Goal: Download file/media

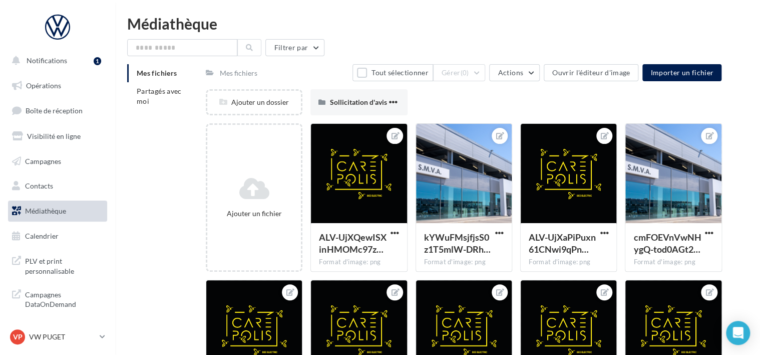
click at [127, 81] on li "Mes fichiers" at bounding box center [162, 73] width 71 height 18
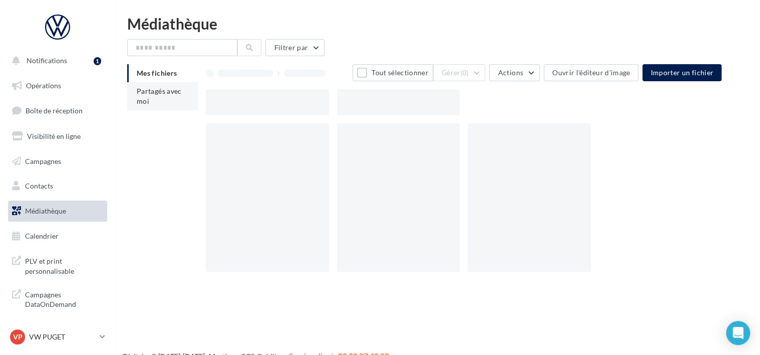
click at [132, 86] on li "Partagés avec moi" at bounding box center [162, 96] width 71 height 28
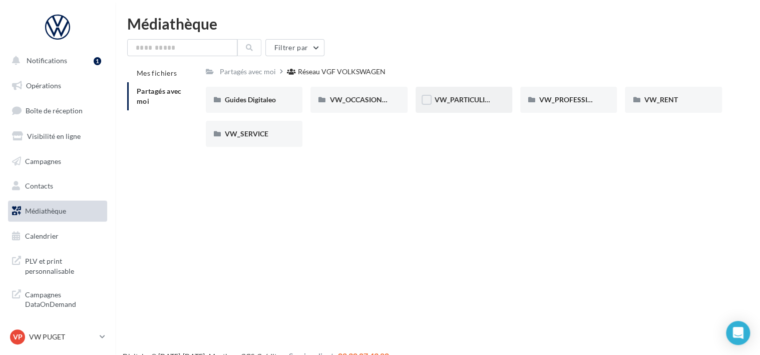
click at [485, 107] on div "VW_PARTICULIERS" at bounding box center [464, 100] width 97 height 26
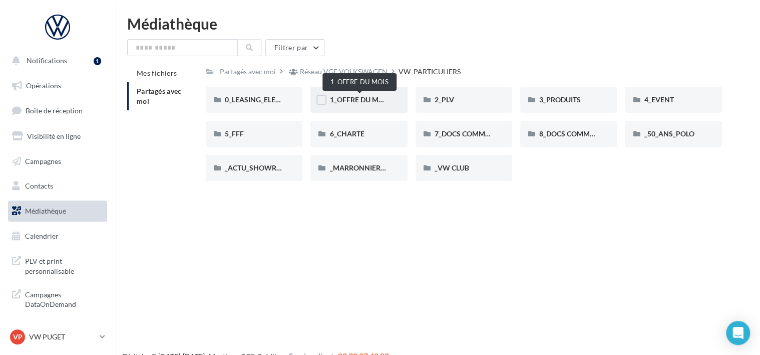
click at [355, 103] on span "1_OFFRE DU MOIS" at bounding box center [359, 99] width 60 height 9
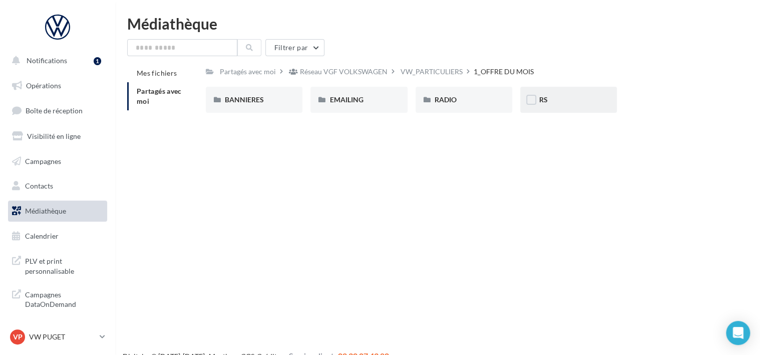
click at [571, 93] on div "RS" at bounding box center [568, 100] width 97 height 26
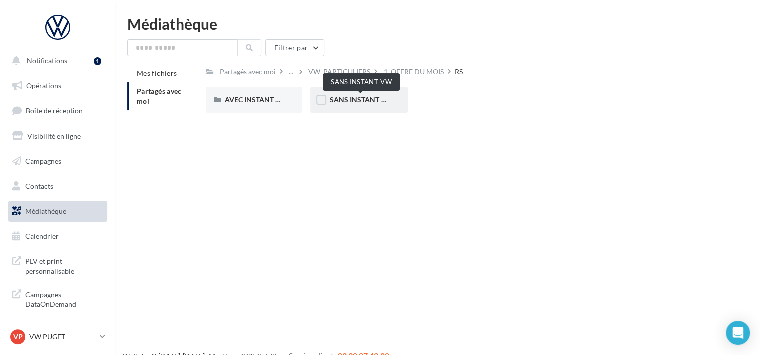
click at [344, 102] on span "SANS INSTANT VW" at bounding box center [361, 99] width 64 height 9
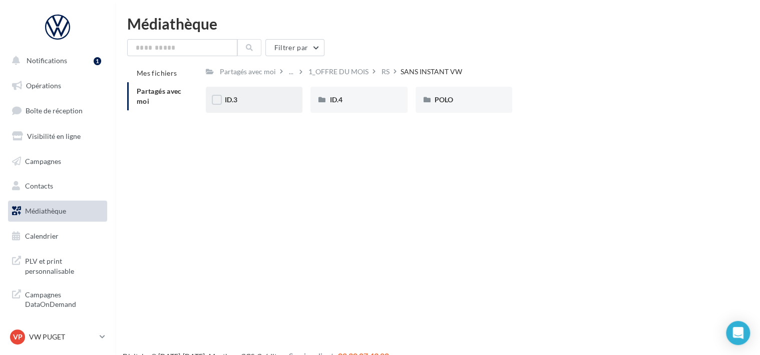
click at [274, 94] on div "ID.3" at bounding box center [254, 100] width 97 height 26
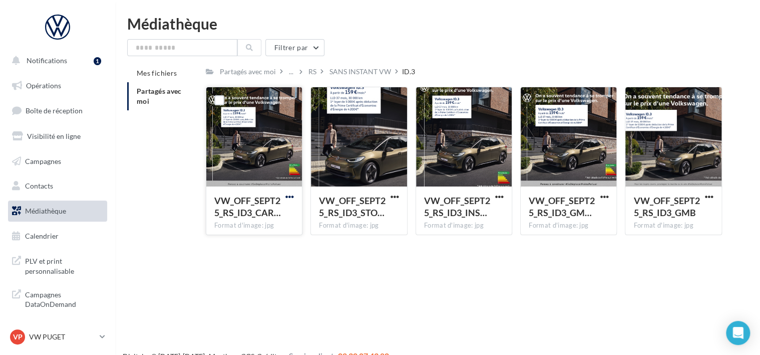
click at [289, 201] on span "button" at bounding box center [289, 196] width 9 height 9
click at [286, 210] on button "Télécharger" at bounding box center [246, 216] width 100 height 26
click at [393, 195] on span "button" at bounding box center [395, 196] width 9 height 9
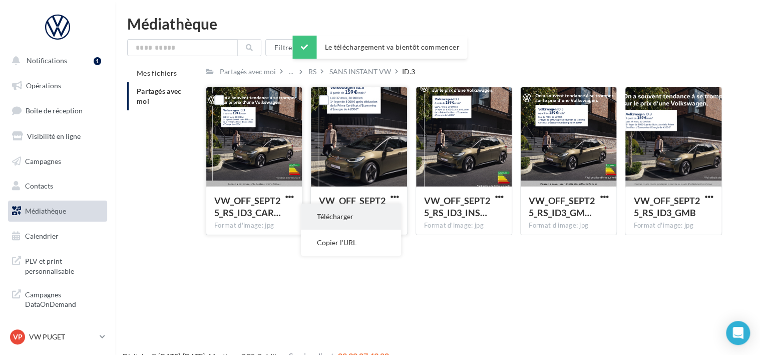
click at [398, 211] on button "Télécharger" at bounding box center [351, 216] width 100 height 26
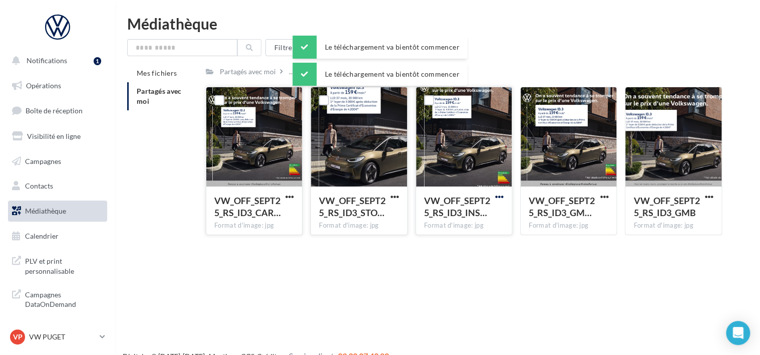
click at [498, 197] on span "button" at bounding box center [499, 196] width 9 height 9
click at [499, 212] on button "Télécharger" at bounding box center [456, 216] width 100 height 26
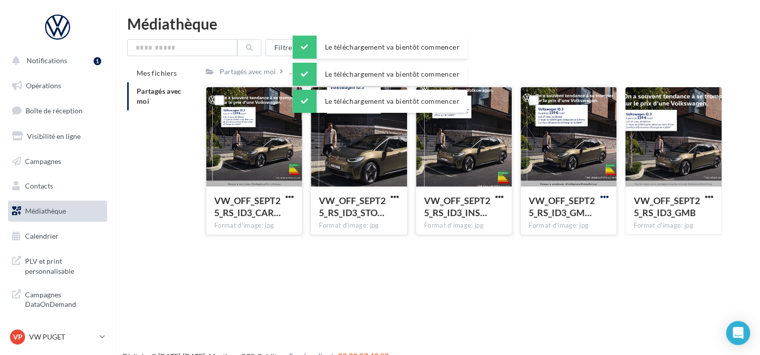
click at [601, 198] on span "button" at bounding box center [604, 196] width 9 height 9
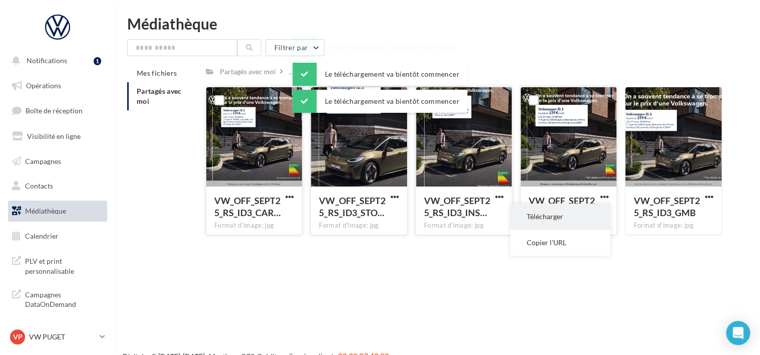
click at [592, 220] on button "Télécharger" at bounding box center [560, 216] width 100 height 26
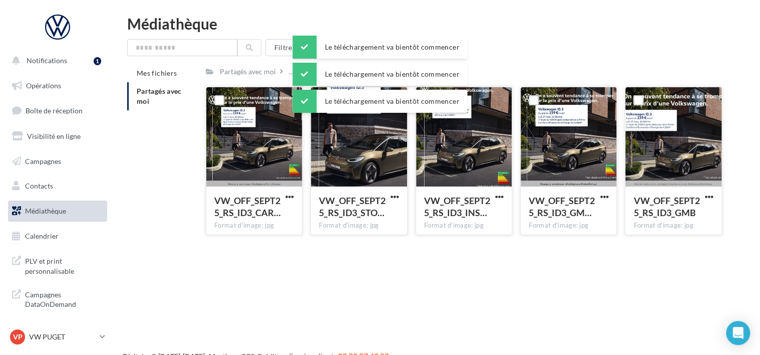
drag, startPoint x: 703, startPoint y: 198, endPoint x: 697, endPoint y: 200, distance: 6.5
click at [703, 198] on button "button" at bounding box center [709, 197] width 13 height 10
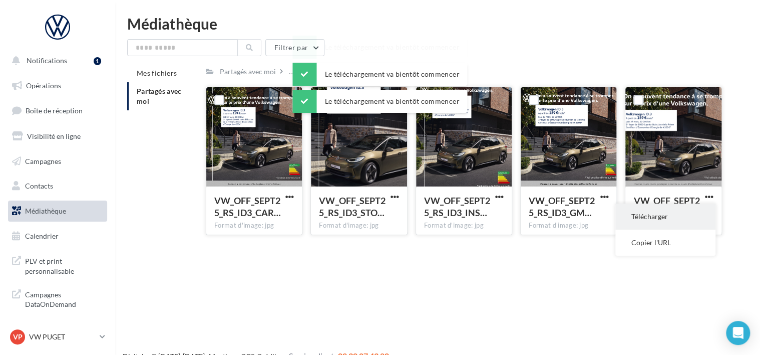
click at [672, 216] on button "Télécharger" at bounding box center [665, 216] width 100 height 26
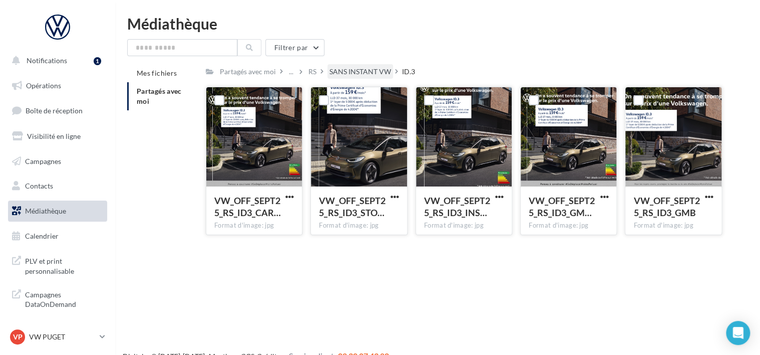
click at [344, 70] on div "SANS INSTANT VW" at bounding box center [360, 72] width 62 height 10
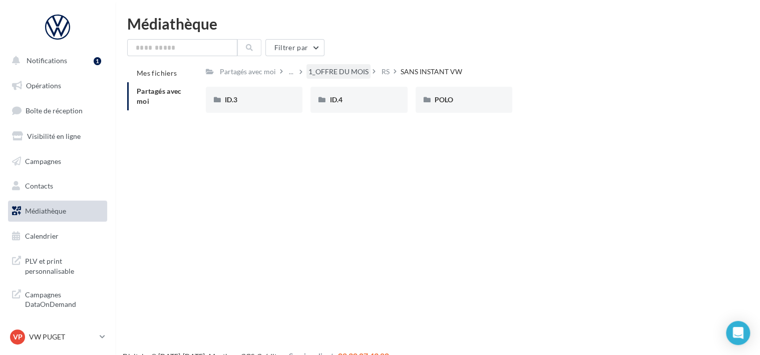
click at [361, 72] on div "1_OFFRE DU MOIS" at bounding box center [338, 72] width 60 height 10
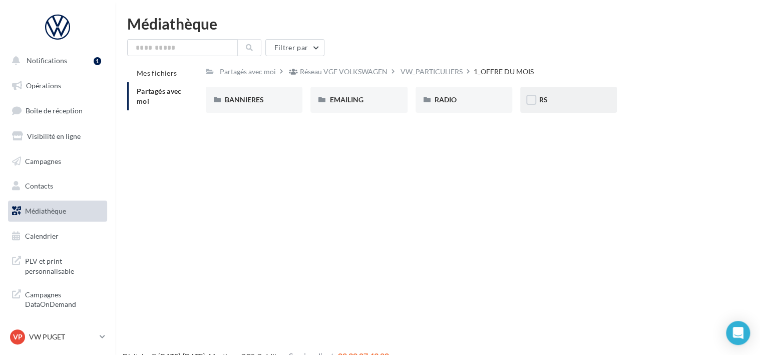
click at [564, 100] on div "RS" at bounding box center [568, 100] width 59 height 10
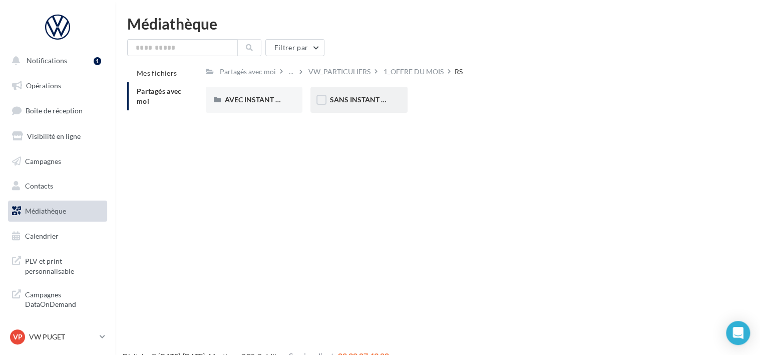
click at [370, 110] on div "SANS INSTANT VW" at bounding box center [358, 100] width 97 height 26
click at [401, 100] on div "ID.4" at bounding box center [358, 100] width 97 height 26
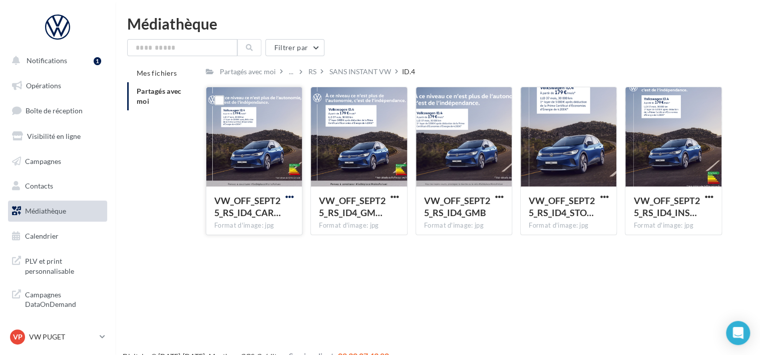
click at [292, 195] on span "button" at bounding box center [289, 196] width 9 height 9
click at [288, 216] on button "Télécharger" at bounding box center [246, 216] width 100 height 26
click at [391, 197] on span "button" at bounding box center [395, 196] width 9 height 9
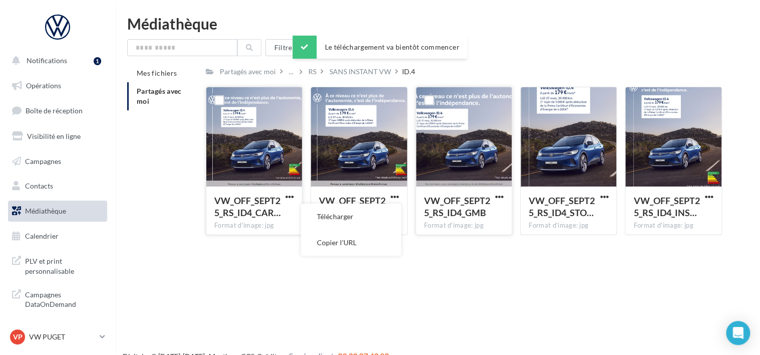
drag, startPoint x: 383, startPoint y: 217, endPoint x: 425, endPoint y: 212, distance: 42.3
click at [383, 217] on button "Télécharger" at bounding box center [351, 216] width 100 height 26
click at [500, 195] on span "button" at bounding box center [499, 196] width 9 height 9
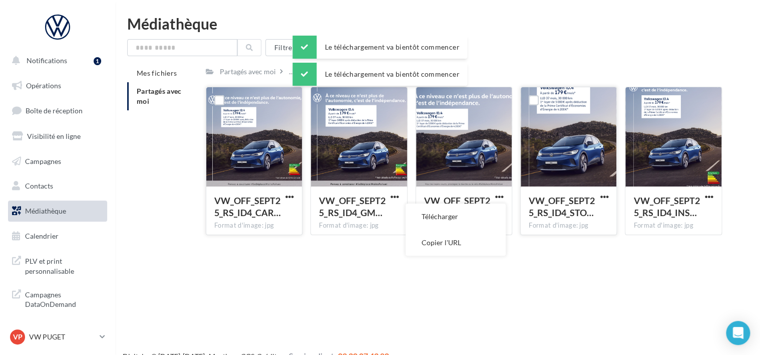
drag, startPoint x: 487, startPoint y: 215, endPoint x: 524, endPoint y: 212, distance: 37.6
click at [487, 215] on button "Télécharger" at bounding box center [456, 216] width 100 height 26
click at [475, 260] on div "Notifications 1 Opérations Boîte de réception Visibilité en ligne Campagnes Con…" at bounding box center [380, 193] width 760 height 355
click at [599, 196] on button "button" at bounding box center [604, 197] width 13 height 10
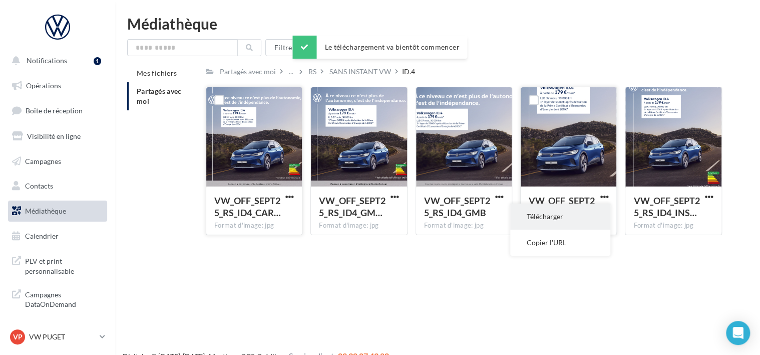
click at [586, 215] on button "Télécharger" at bounding box center [560, 216] width 100 height 26
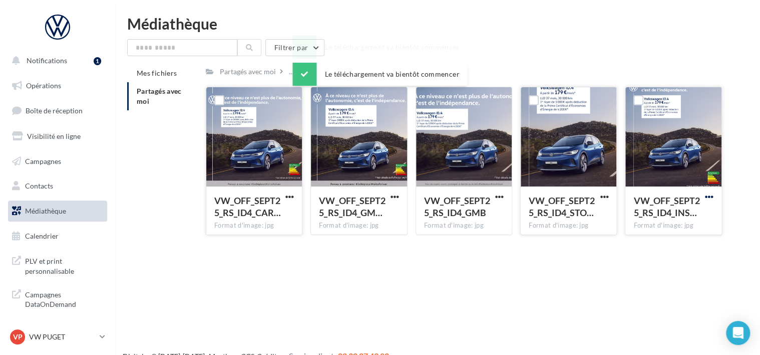
click at [708, 193] on span "button" at bounding box center [709, 196] width 9 height 9
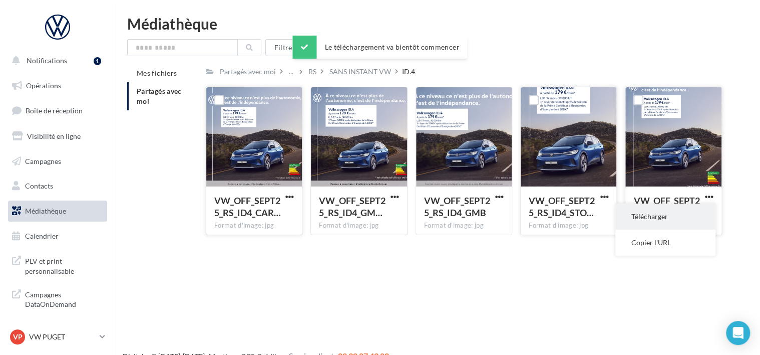
click at [680, 213] on button "Télécharger" at bounding box center [665, 216] width 100 height 26
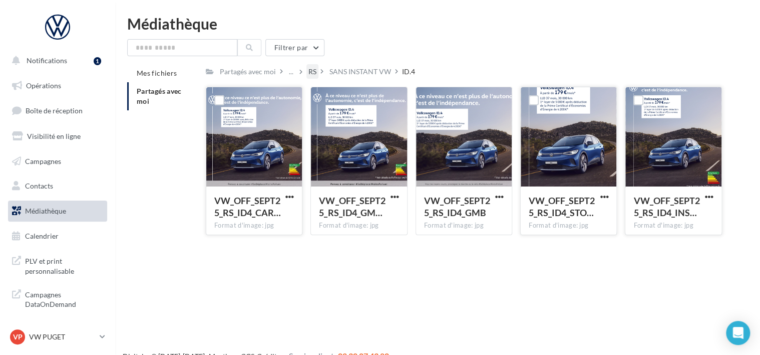
click at [312, 68] on div "RS" at bounding box center [312, 72] width 8 height 10
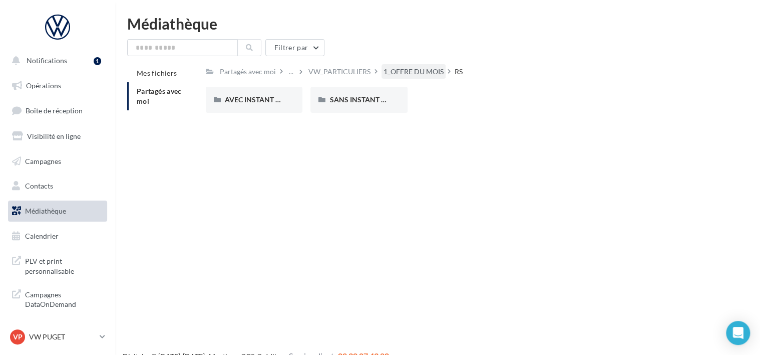
click at [398, 69] on div "1_OFFRE DU MOIS" at bounding box center [414, 72] width 60 height 10
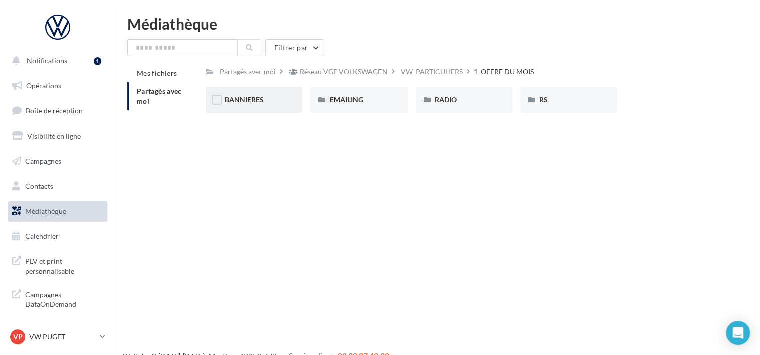
click at [280, 92] on div "BANNIERES" at bounding box center [254, 100] width 97 height 26
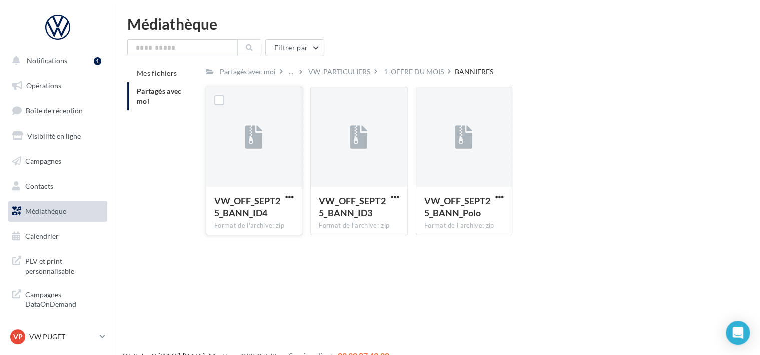
click at [285, 195] on button "button" at bounding box center [289, 197] width 13 height 10
click at [288, 211] on button "Télécharger" at bounding box center [246, 216] width 100 height 26
click at [397, 195] on span "button" at bounding box center [395, 196] width 9 height 9
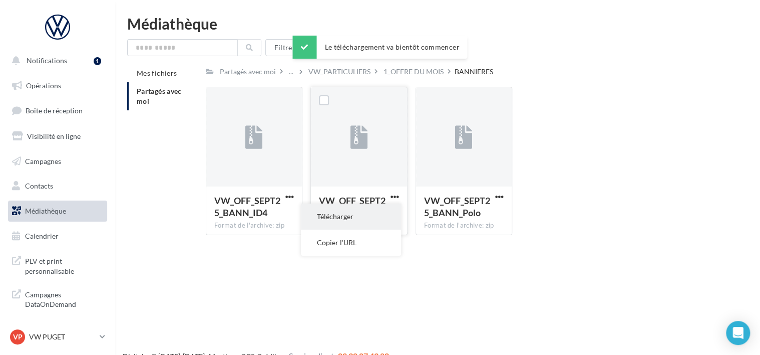
click at [401, 219] on button "Télécharger" at bounding box center [351, 216] width 100 height 26
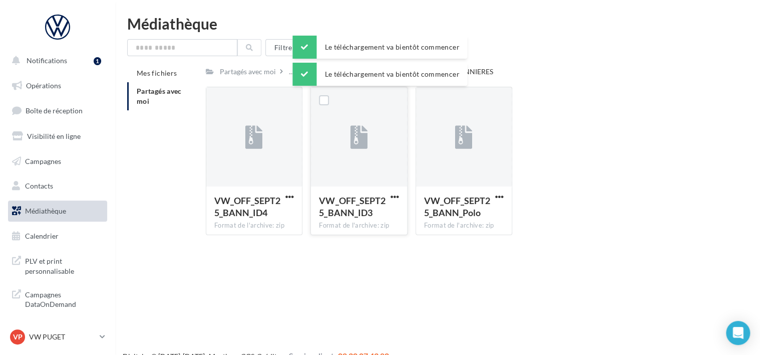
click at [417, 16] on div "Médiathèque" at bounding box center [437, 23] width 621 height 15
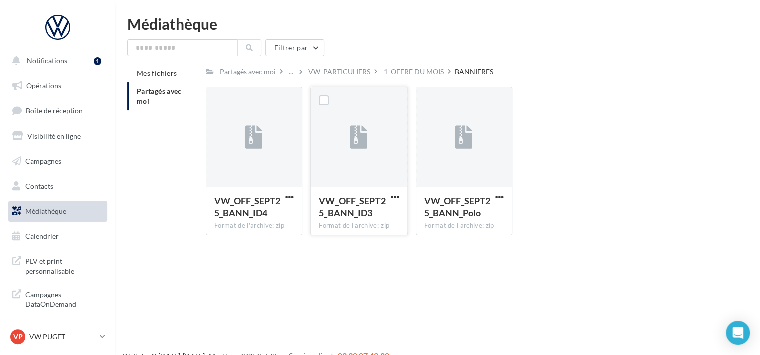
click at [388, 72] on div "1_OFFRE DU MOIS" at bounding box center [414, 72] width 60 height 10
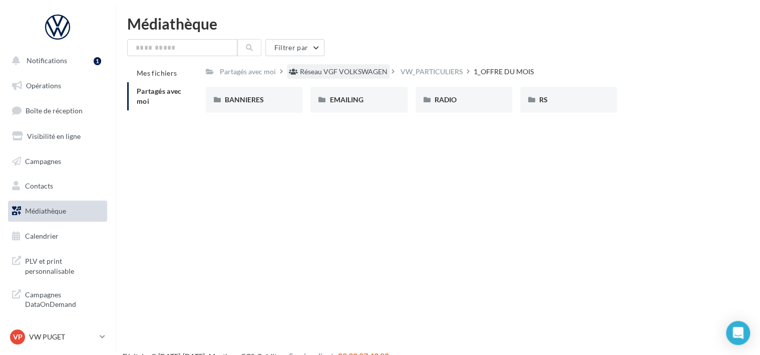
click at [386, 68] on div "Réseau VGF VOLKSWAGEN" at bounding box center [338, 71] width 103 height 15
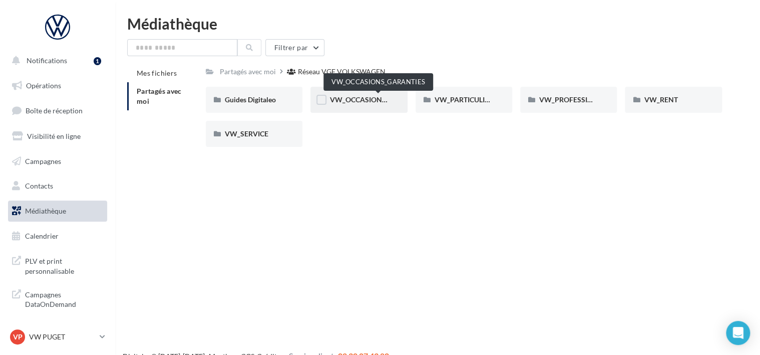
click at [384, 102] on span "VW_OCCASIONS_GARANTIES" at bounding box center [378, 99] width 98 height 9
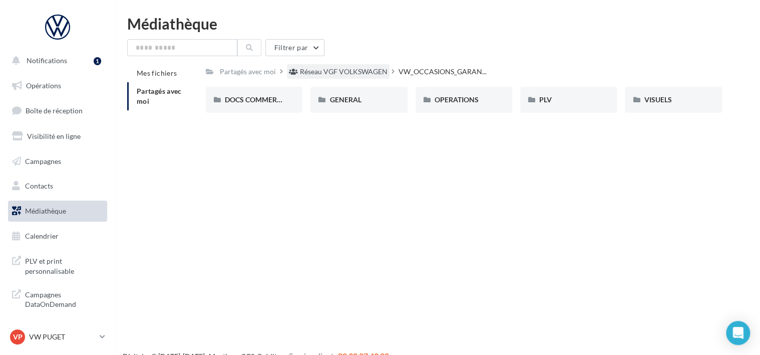
click at [367, 68] on div "Réseau VGF VOLKSWAGEN" at bounding box center [344, 72] width 88 height 10
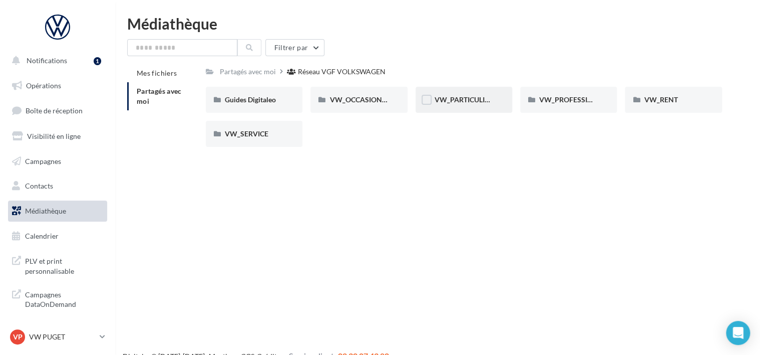
click at [494, 99] on div "VW_PARTICULIERS" at bounding box center [464, 100] width 97 height 26
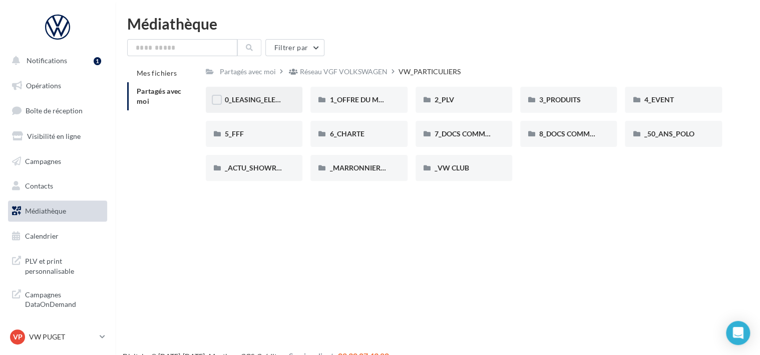
click at [264, 104] on span "0_LEASING_ELECTRIQUE" at bounding box center [265, 99] width 80 height 9
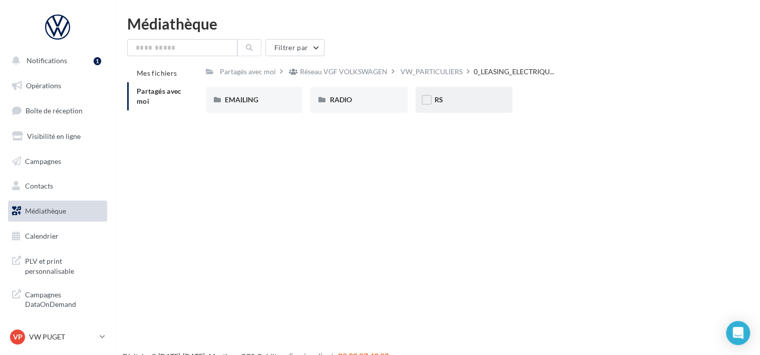
click at [464, 92] on div "RS" at bounding box center [464, 100] width 97 height 26
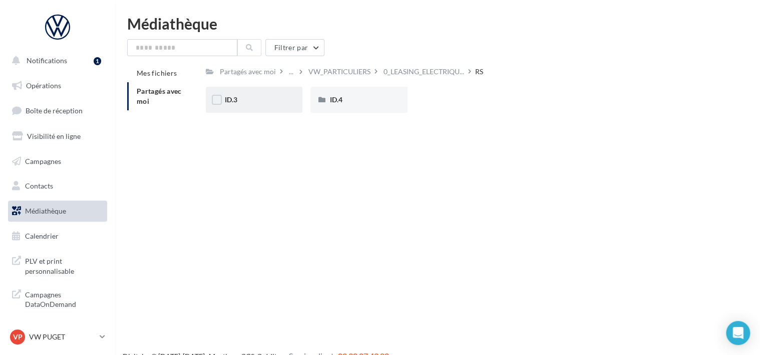
click at [284, 99] on div "ID.3" at bounding box center [254, 100] width 97 height 26
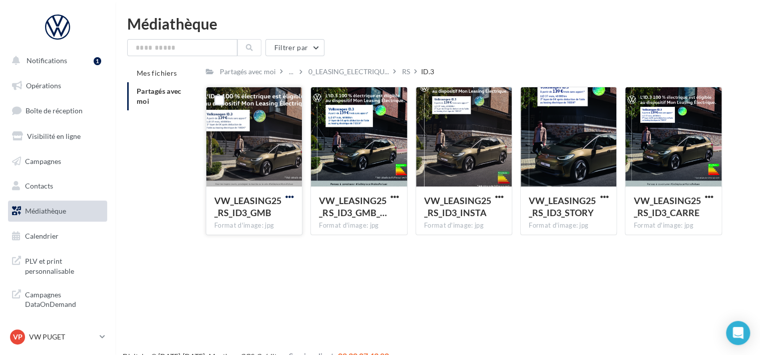
click at [289, 196] on span "button" at bounding box center [289, 196] width 9 height 9
click at [290, 213] on button "Télécharger" at bounding box center [246, 216] width 100 height 26
click at [395, 197] on span "button" at bounding box center [395, 196] width 9 height 9
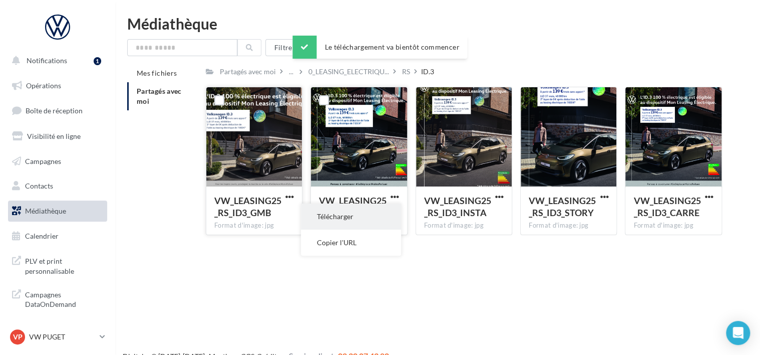
click at [398, 212] on button "Télécharger" at bounding box center [351, 216] width 100 height 26
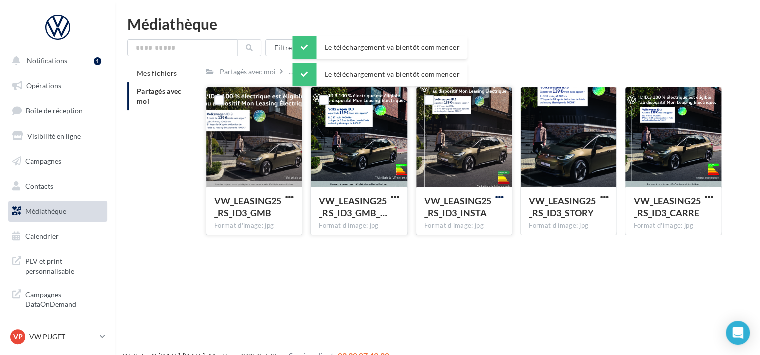
click at [501, 199] on span "button" at bounding box center [499, 196] width 9 height 9
click at [497, 210] on button "Télécharger" at bounding box center [456, 216] width 100 height 26
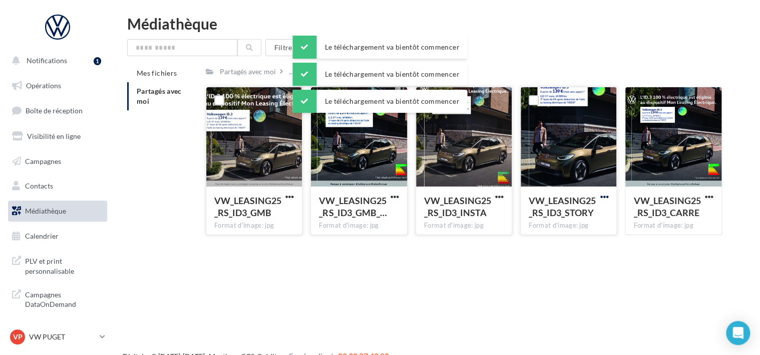
click at [602, 194] on span "button" at bounding box center [604, 196] width 9 height 9
click at [595, 212] on button "Télécharger" at bounding box center [560, 216] width 100 height 26
click at [703, 199] on button "button" at bounding box center [709, 197] width 13 height 10
click at [694, 214] on button "Télécharger" at bounding box center [665, 216] width 100 height 26
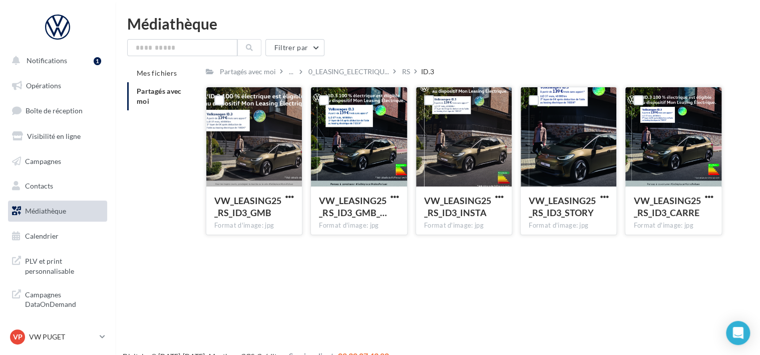
drag, startPoint x: 403, startPoint y: 73, endPoint x: 398, endPoint y: 85, distance: 12.8
click at [403, 73] on div "RS" at bounding box center [406, 72] width 8 height 10
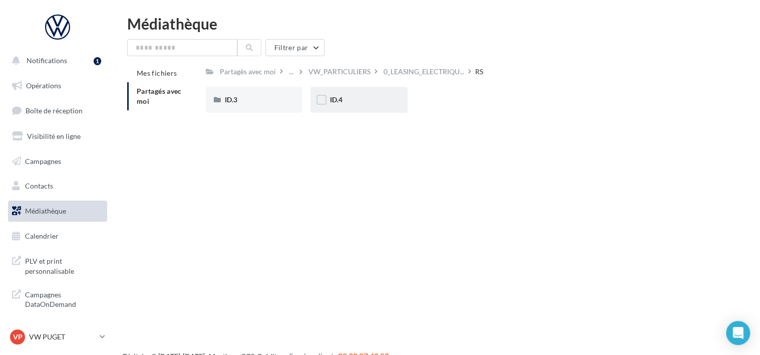
click at [363, 104] on div "ID.4" at bounding box center [358, 100] width 59 height 10
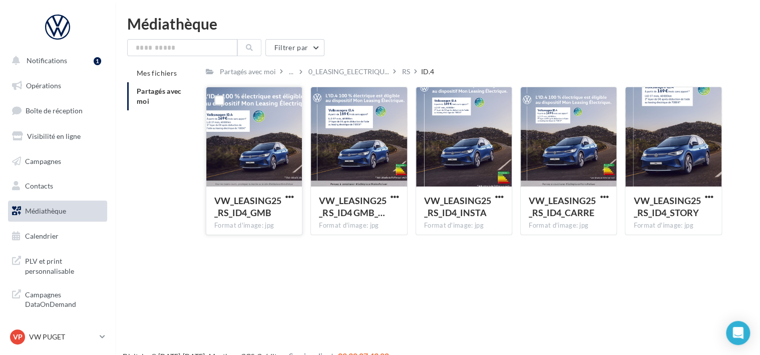
click at [284, 196] on button "button" at bounding box center [289, 197] width 13 height 10
click at [285, 210] on button "Télécharger" at bounding box center [246, 216] width 100 height 26
click at [392, 197] on span "button" at bounding box center [395, 196] width 9 height 9
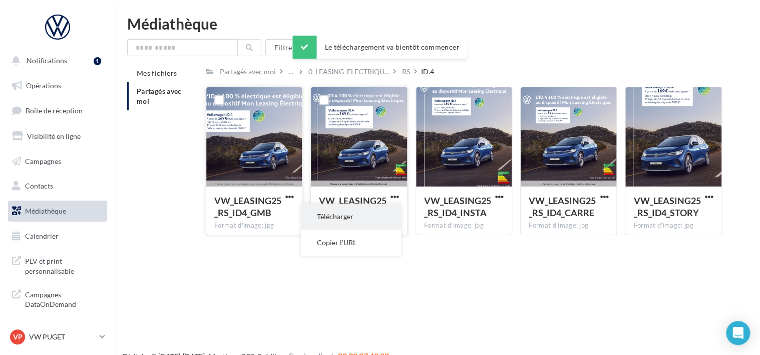
click at [393, 210] on button "Télécharger" at bounding box center [351, 216] width 100 height 26
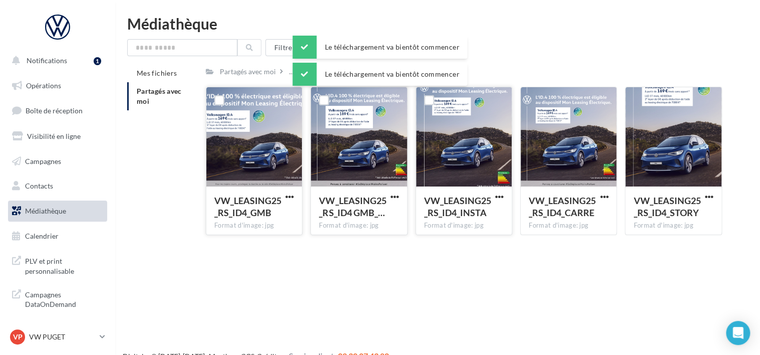
click at [504, 196] on button "button" at bounding box center [499, 197] width 13 height 10
click at [494, 210] on button "Télécharger" at bounding box center [456, 216] width 100 height 26
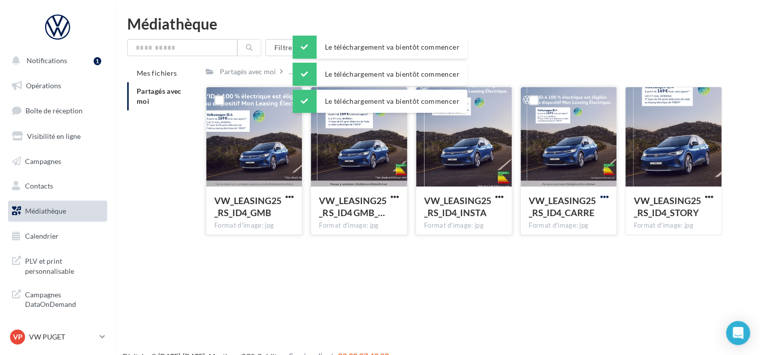
click at [605, 197] on span "button" at bounding box center [604, 196] width 9 height 9
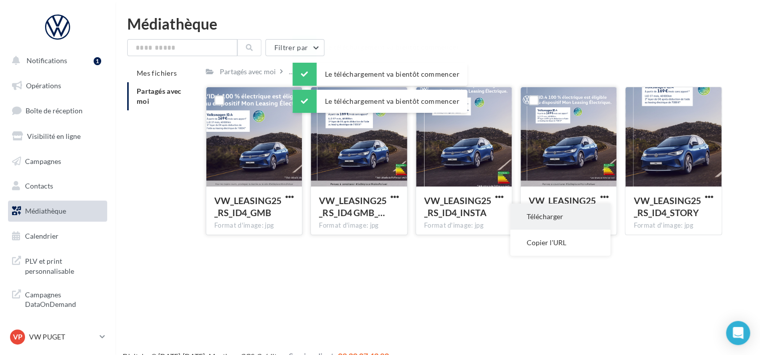
click at [587, 210] on button "Télécharger" at bounding box center [560, 216] width 100 height 26
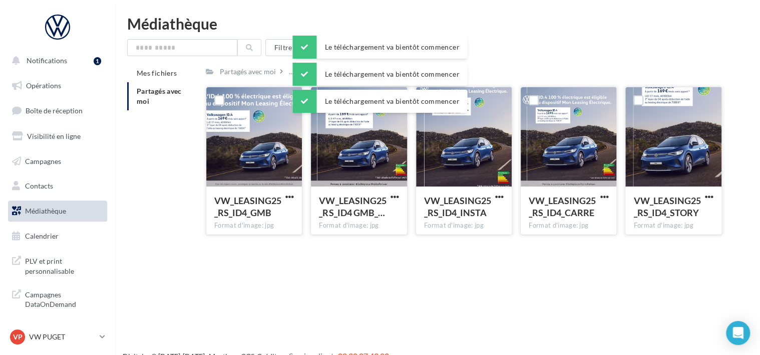
drag, startPoint x: 707, startPoint y: 196, endPoint x: 700, endPoint y: 197, distance: 7.2
click at [707, 196] on span "button" at bounding box center [709, 196] width 9 height 9
click at [670, 210] on button "Télécharger" at bounding box center [665, 216] width 100 height 26
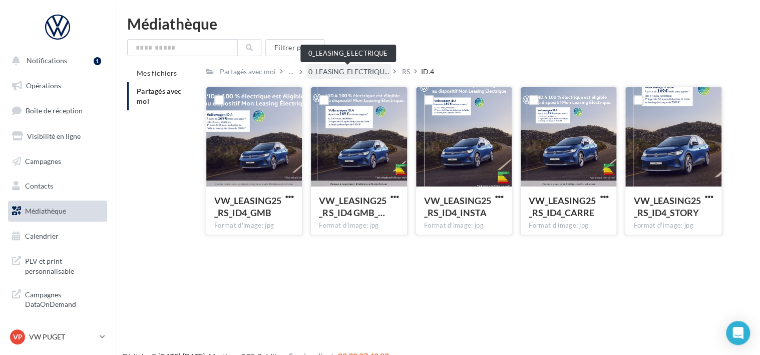
click at [363, 72] on span "0_LEASING_ELECTRIQU..." at bounding box center [348, 72] width 81 height 10
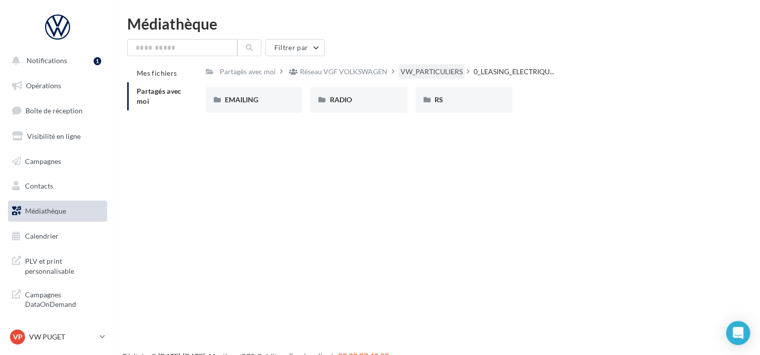
click at [449, 75] on div "VW_PARTICULIERS" at bounding box center [432, 72] width 62 height 10
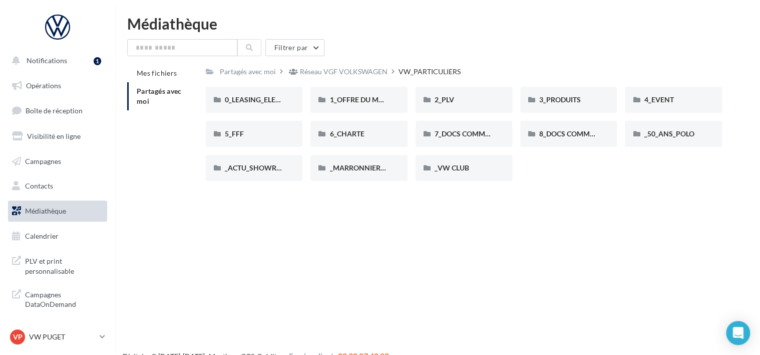
click at [355, 79] on div "Réseau VGF VOLKSWAGEN" at bounding box center [338, 71] width 103 height 15
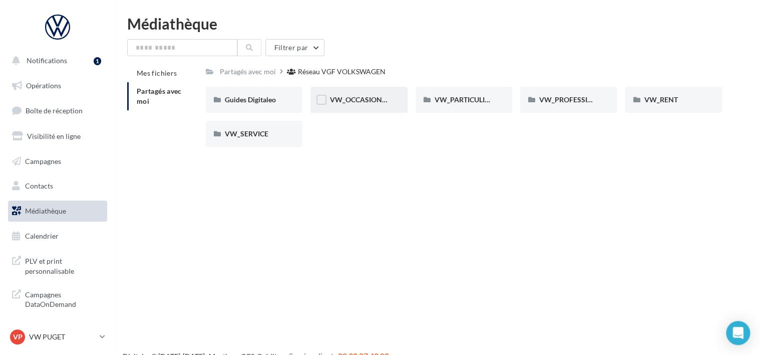
click at [406, 106] on div "VW_OCCASIONS_GARANTIES" at bounding box center [358, 100] width 97 height 26
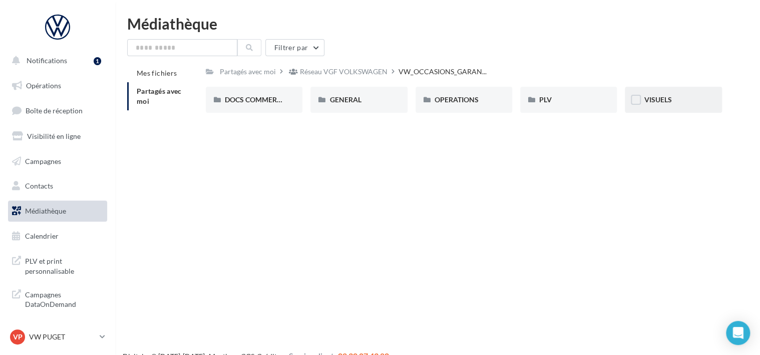
click at [656, 106] on div "VISUELS" at bounding box center [673, 100] width 97 height 26
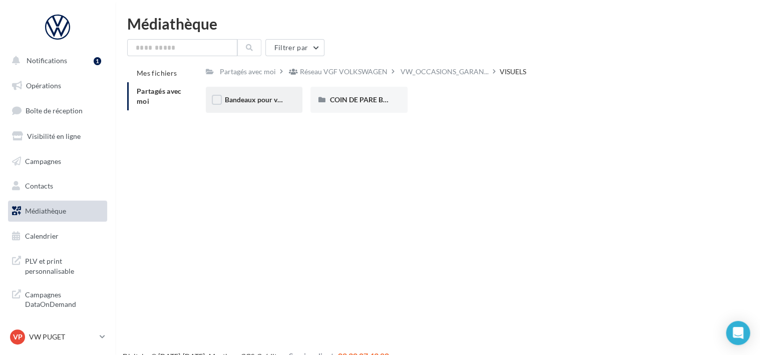
click at [274, 107] on div "Bandeaux pour véhicules en ligne" at bounding box center [254, 100] width 97 height 26
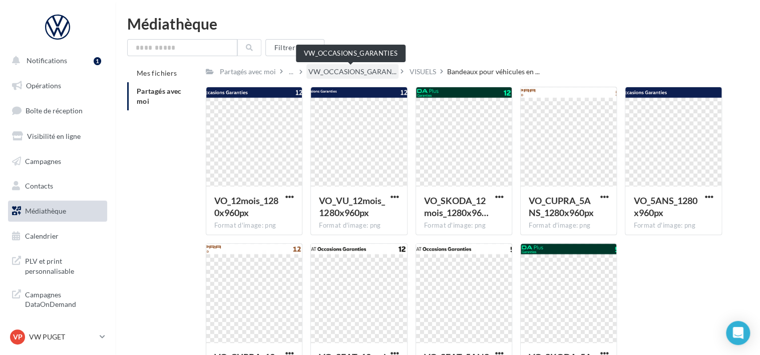
click at [363, 74] on span "VW_OCCASIONS_GARAN..." at bounding box center [352, 72] width 88 height 10
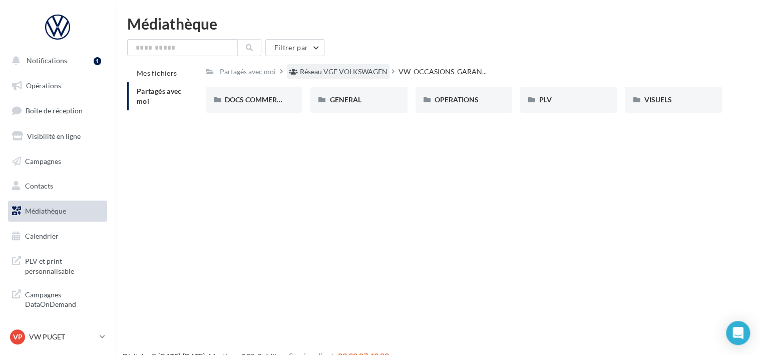
click at [365, 74] on div "Réseau VGF VOLKSWAGEN" at bounding box center [344, 72] width 88 height 10
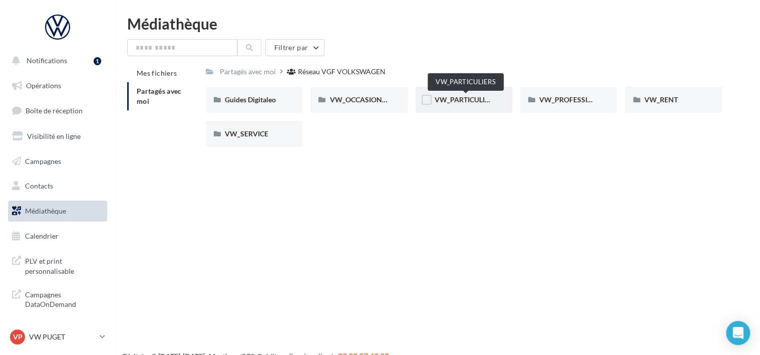
click at [486, 102] on span "VW_PARTICULIERS" at bounding box center [466, 99] width 63 height 9
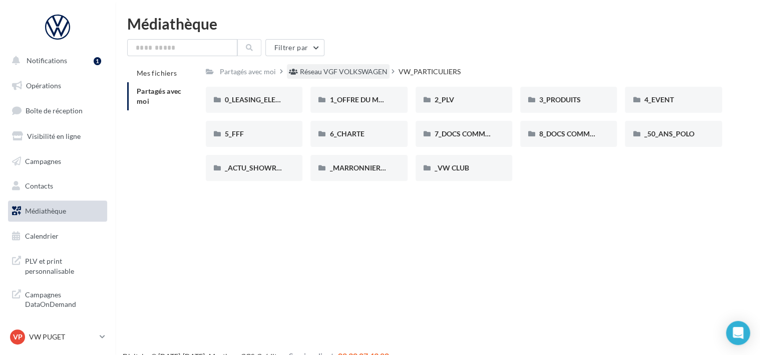
click at [357, 66] on div "Réseau VGF VOLKSWAGEN" at bounding box center [338, 71] width 103 height 15
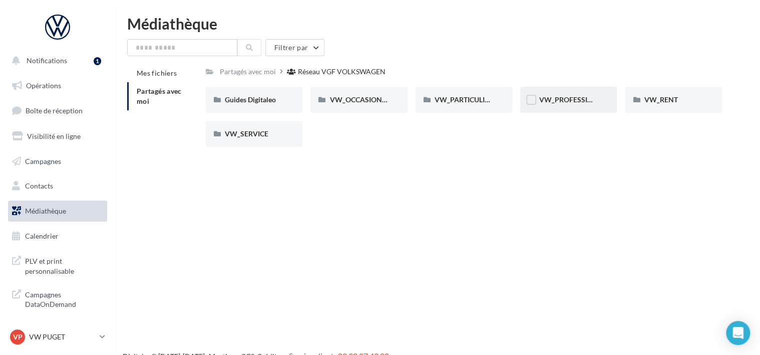
click at [556, 107] on div "VW_PROFESSIONNELS" at bounding box center [568, 100] width 97 height 26
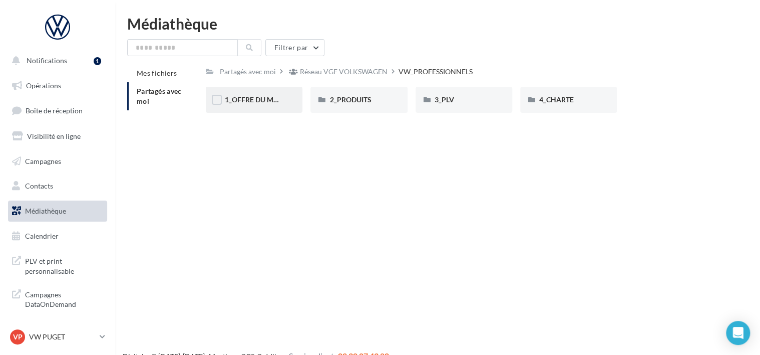
click at [297, 104] on div "1_OFFRE DU MOIS" at bounding box center [254, 100] width 97 height 26
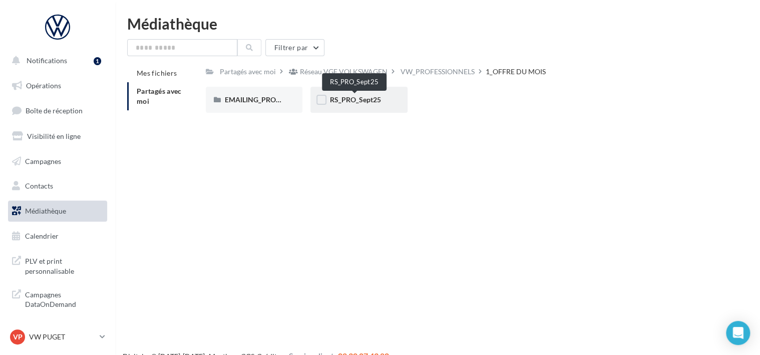
click at [365, 99] on span "RS_PRO_Sept25" at bounding box center [354, 99] width 51 height 9
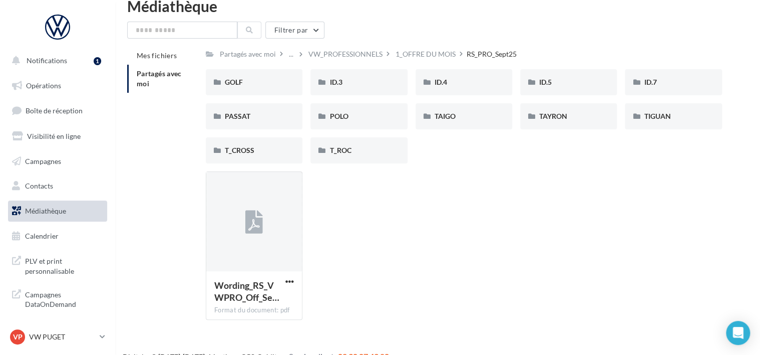
scroll to position [34, 0]
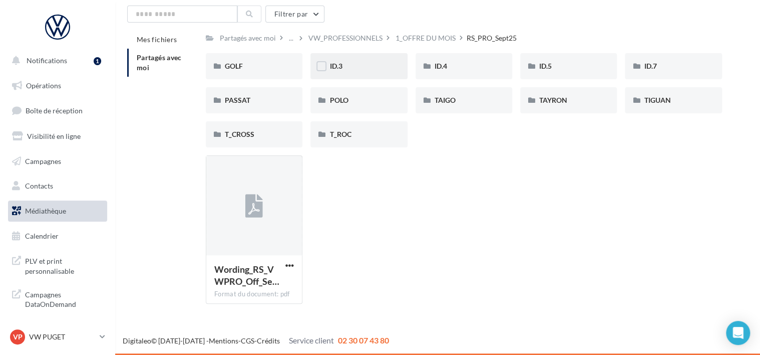
click at [355, 69] on div "ID.3" at bounding box center [358, 66] width 59 height 10
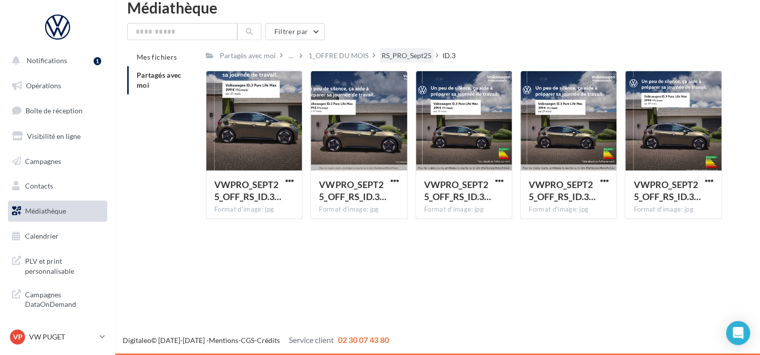
click at [403, 56] on div "RS_PRO_Sept25" at bounding box center [407, 56] width 50 height 10
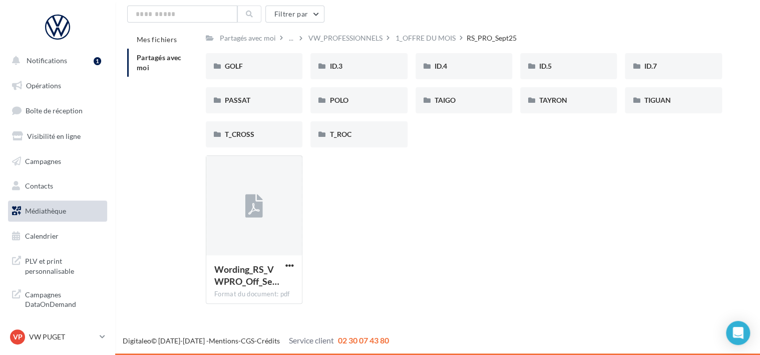
click at [469, 79] on div "GOLF GOLF ID.3 ID.3 ID.4 ID.4 ID.5 ID.5 ID.7 ID.7 PASSAT PASSAT [PERSON_NAME] T…" at bounding box center [468, 104] width 524 height 102
click at [465, 70] on div "ID.4" at bounding box center [464, 66] width 59 height 10
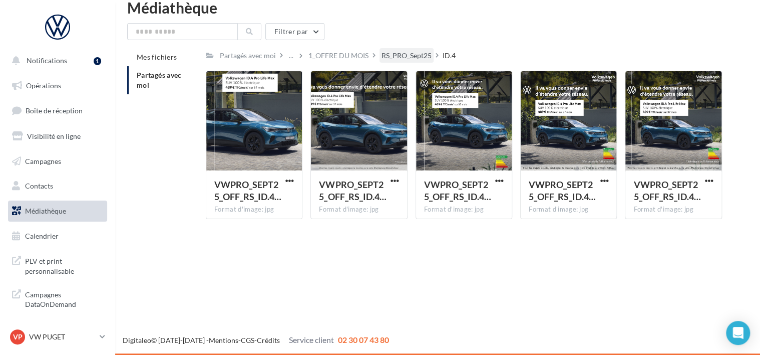
click at [386, 57] on div "RS_PRO_Sept25" at bounding box center [407, 56] width 50 height 10
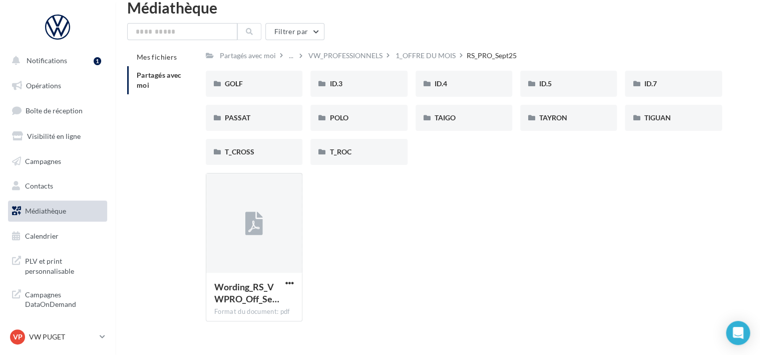
scroll to position [34, 0]
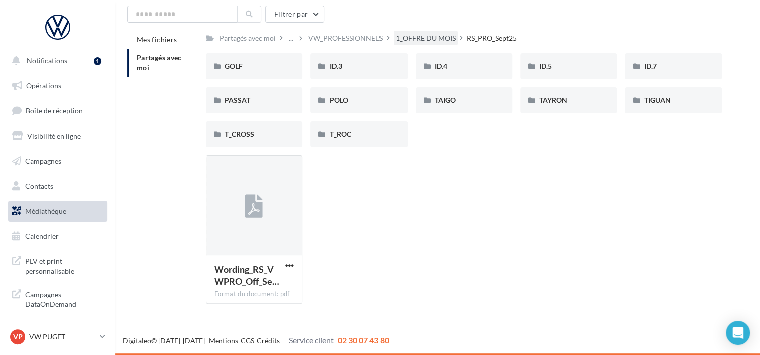
click at [415, 40] on div "1_OFFRE DU MOIS" at bounding box center [426, 38] width 60 height 10
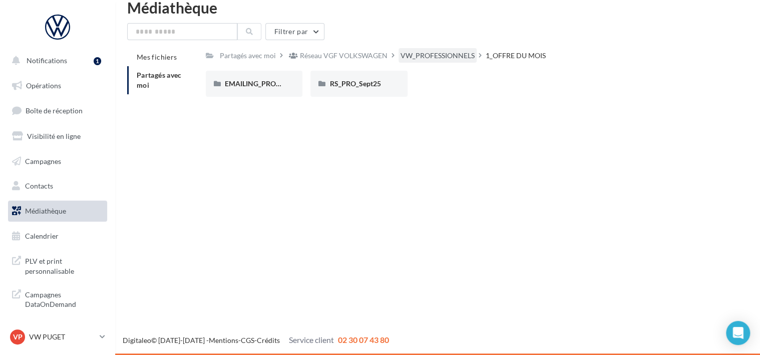
click at [413, 58] on div "VW_PROFESSIONNELS" at bounding box center [438, 56] width 74 height 10
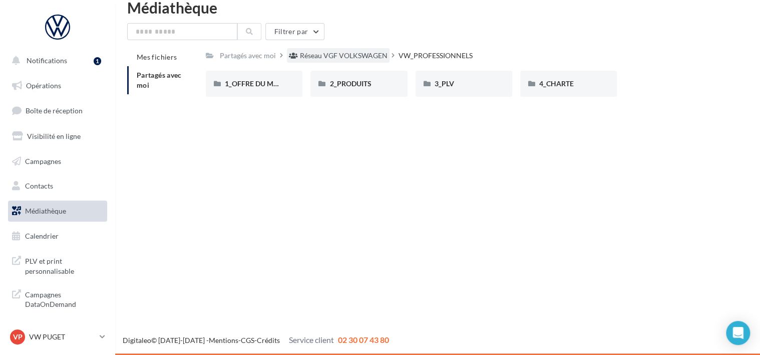
click at [354, 50] on div "Réseau VGF VOLKSWAGEN" at bounding box center [338, 55] width 103 height 15
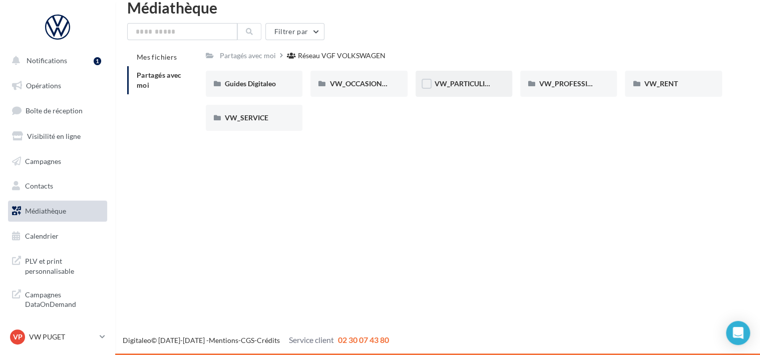
click at [477, 79] on div "VW_PARTICULIERS" at bounding box center [464, 84] width 59 height 10
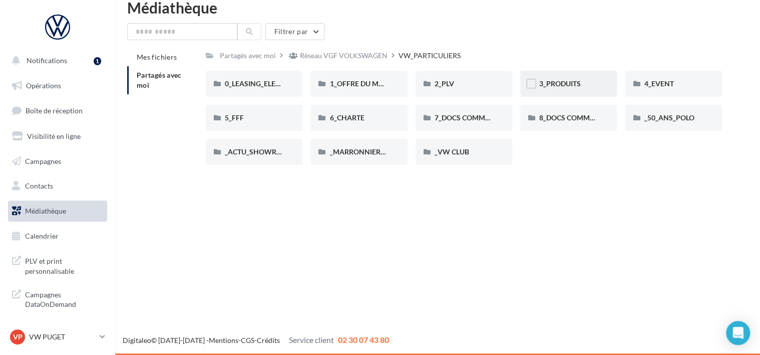
click at [585, 81] on div "3_PRODUITS" at bounding box center [568, 84] width 59 height 10
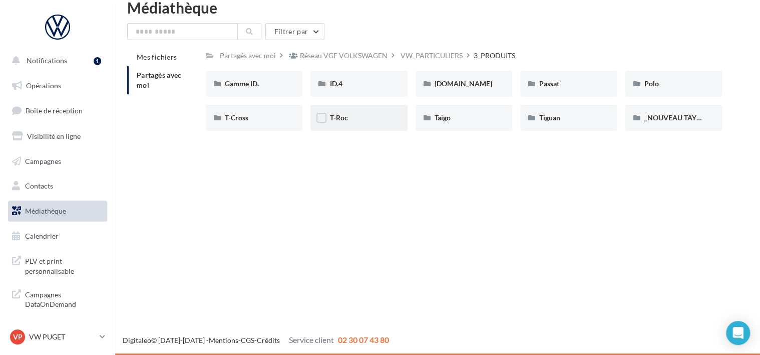
click at [372, 124] on div "T-Roc" at bounding box center [358, 118] width 97 height 26
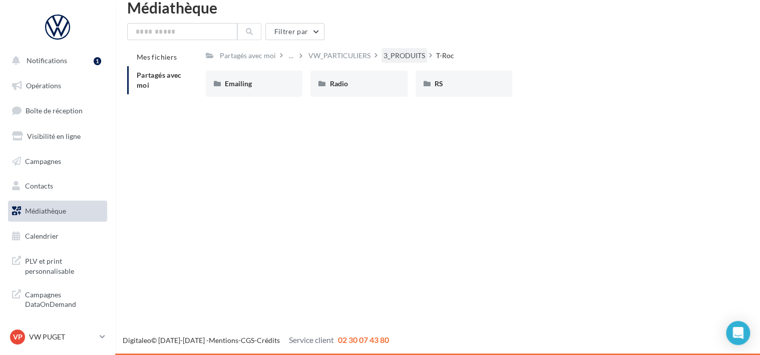
click at [401, 54] on div "3_PRODUITS" at bounding box center [405, 56] width 42 height 10
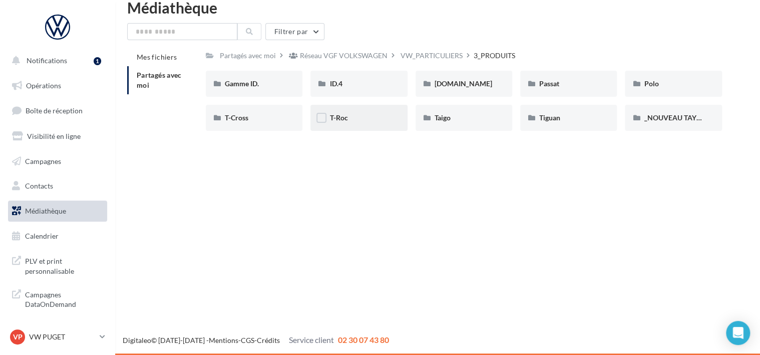
click at [376, 107] on div "T-Roc" at bounding box center [358, 118] width 97 height 26
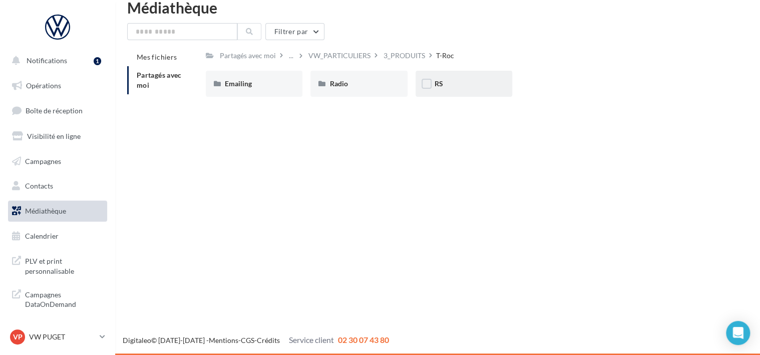
click at [453, 88] on div "RS" at bounding box center [464, 84] width 59 height 10
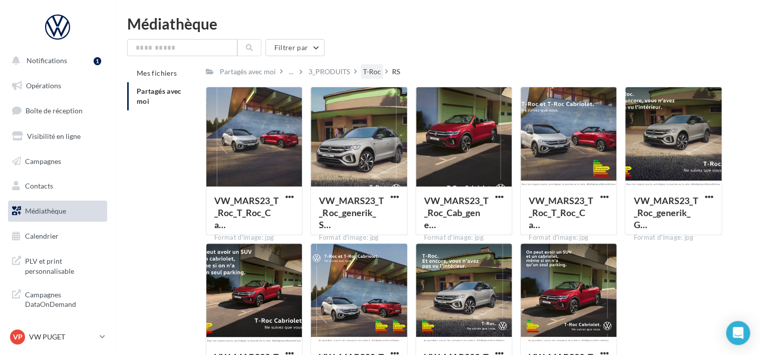
click at [363, 67] on div "T-Roc" at bounding box center [372, 72] width 18 height 10
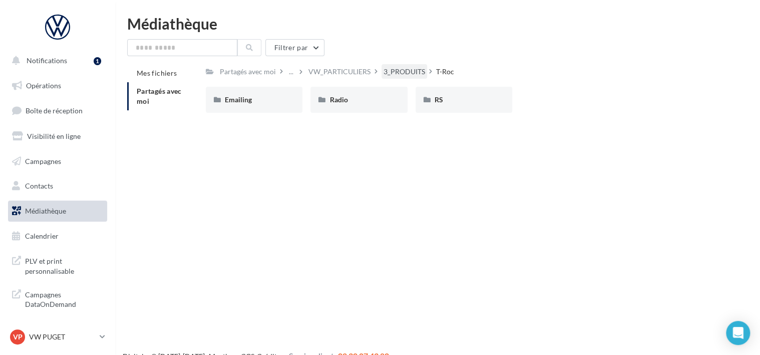
click at [399, 67] on div "3_PRODUITS" at bounding box center [405, 72] width 42 height 10
